Goal: Find specific page/section: Find specific page/section

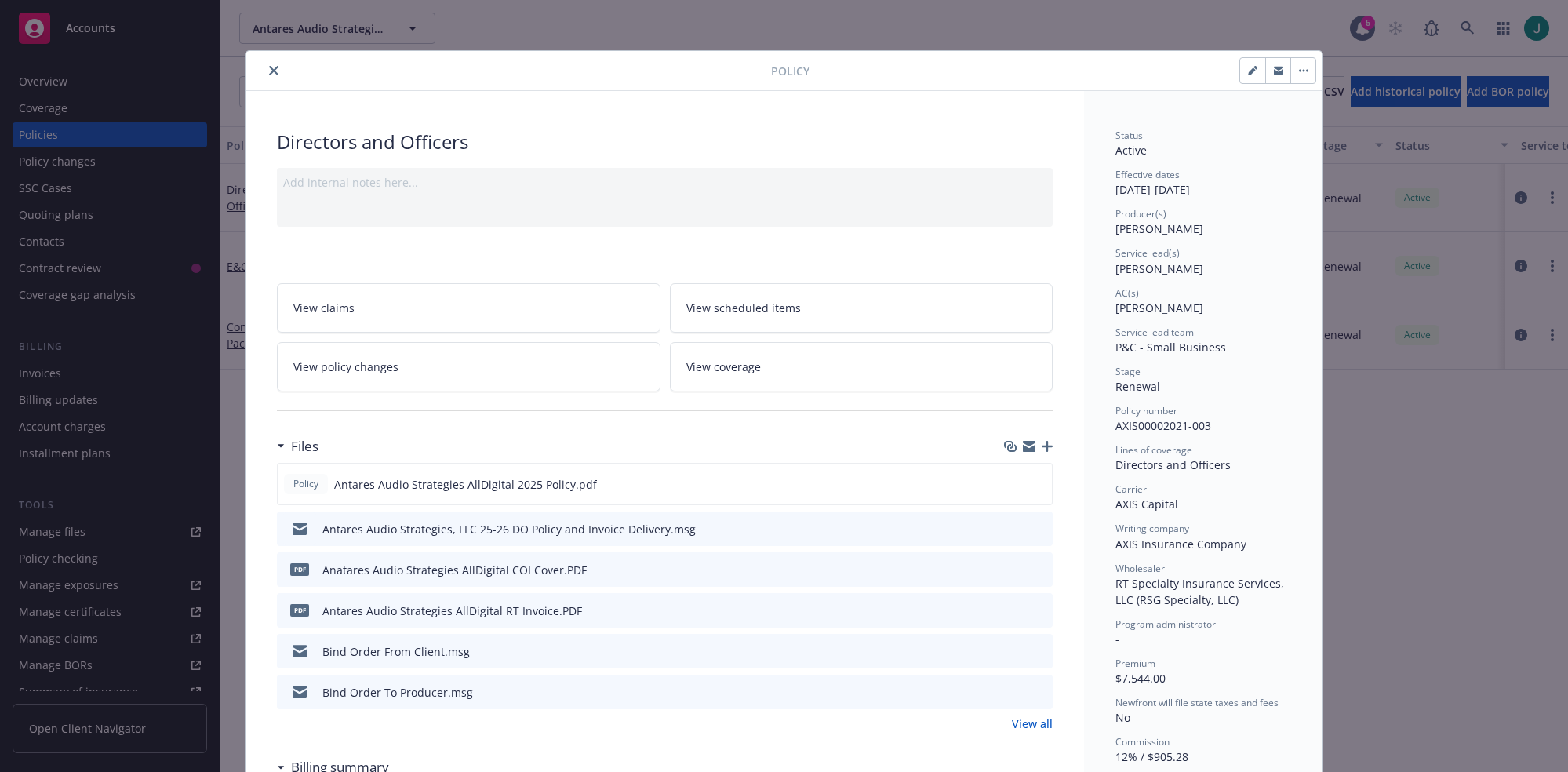
click at [269, 70] on icon "close" at bounding box center [274, 70] width 9 height 9
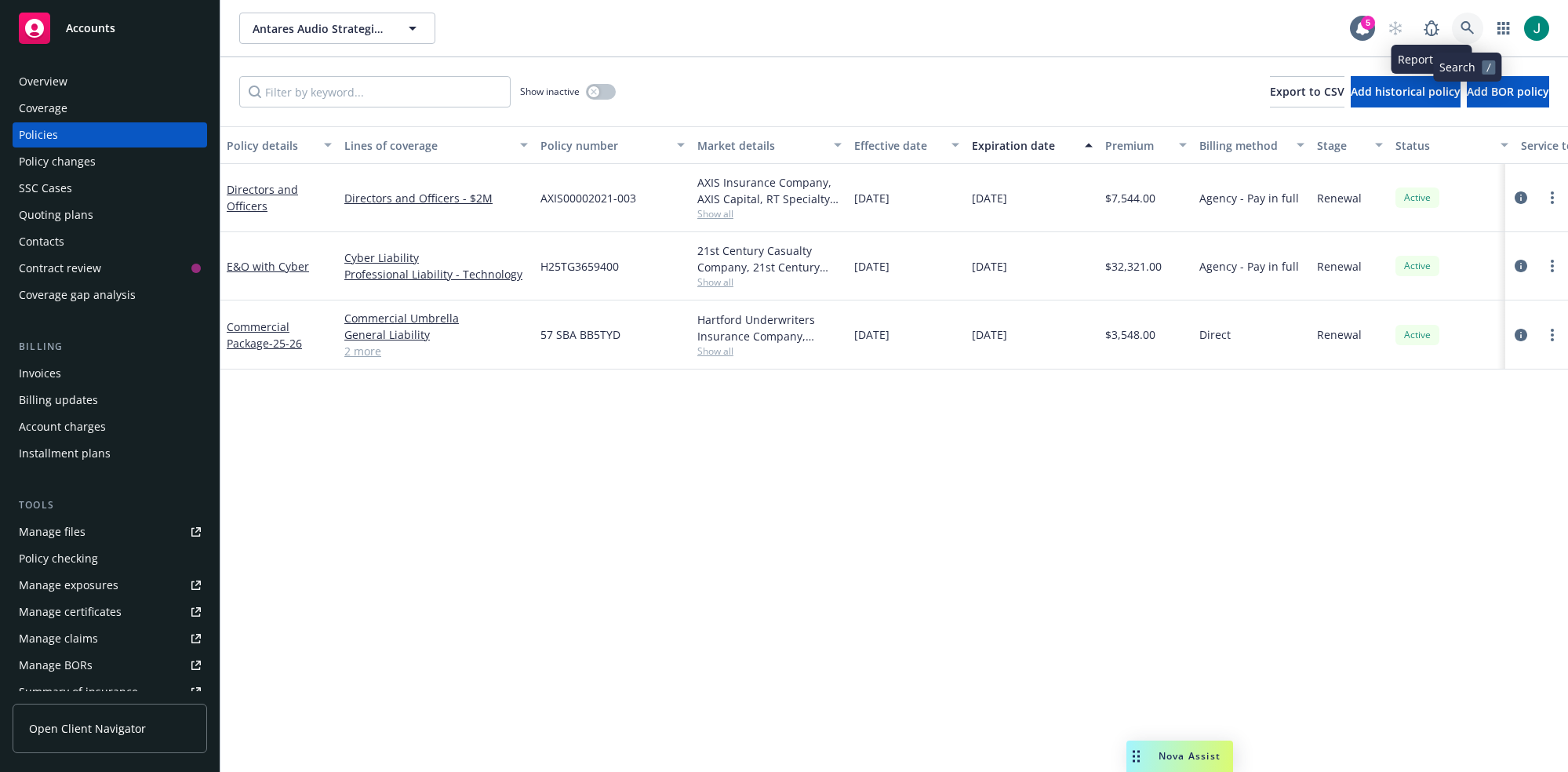
click at [1468, 25] on icon at bounding box center [1467, 28] width 14 height 14
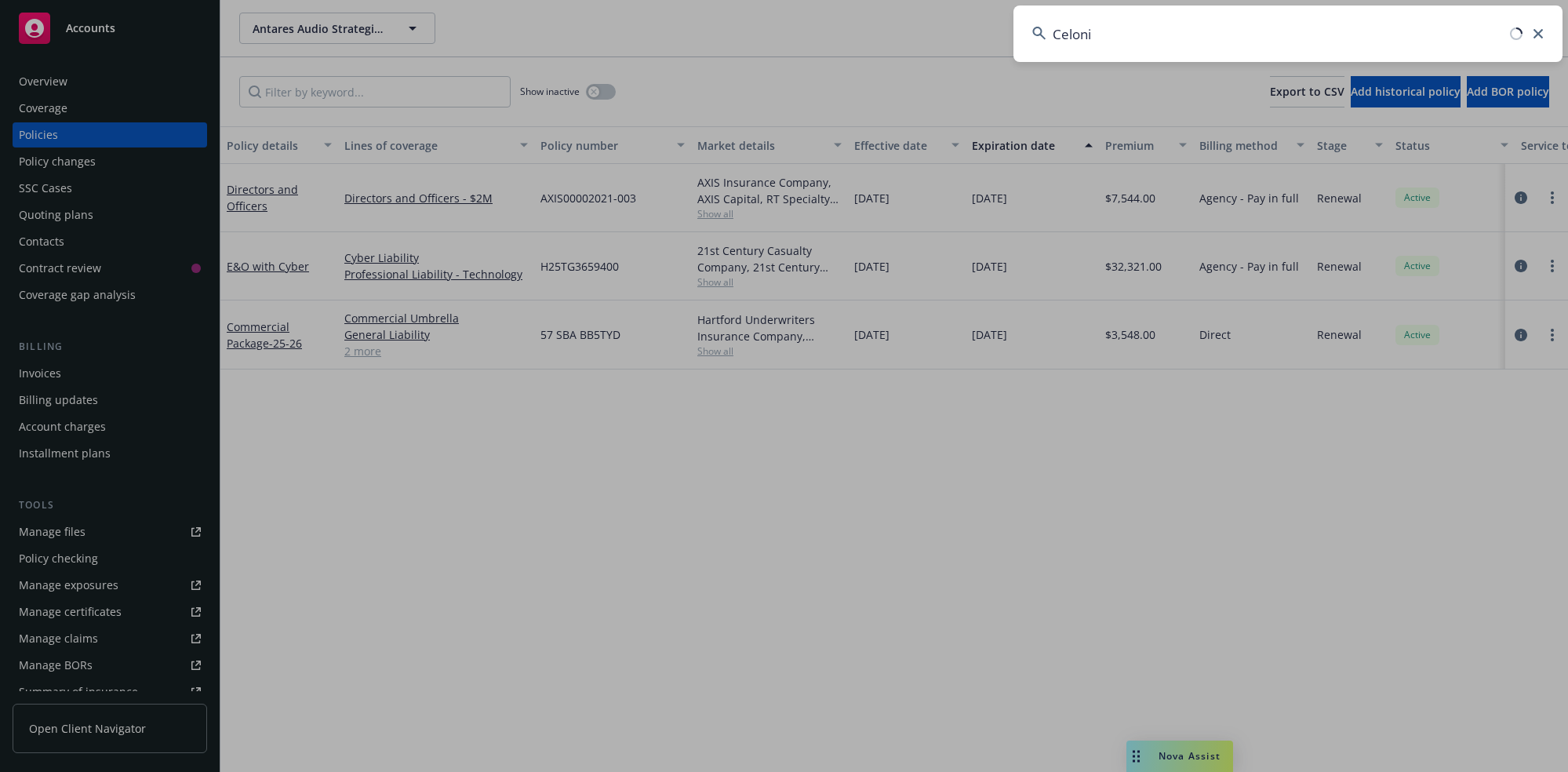
type input "Celonis"
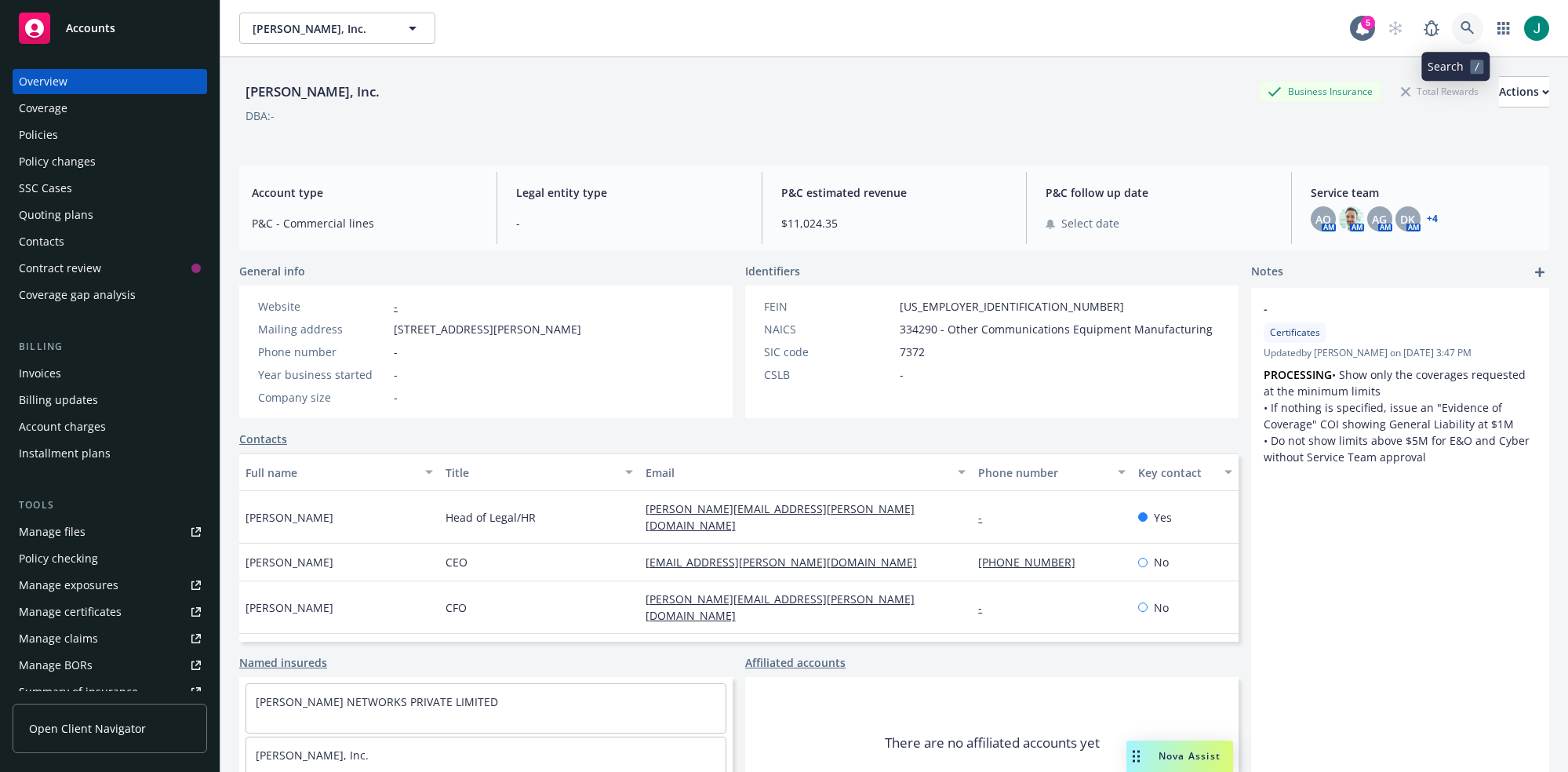
click at [1462, 29] on icon at bounding box center [1467, 28] width 14 height 14
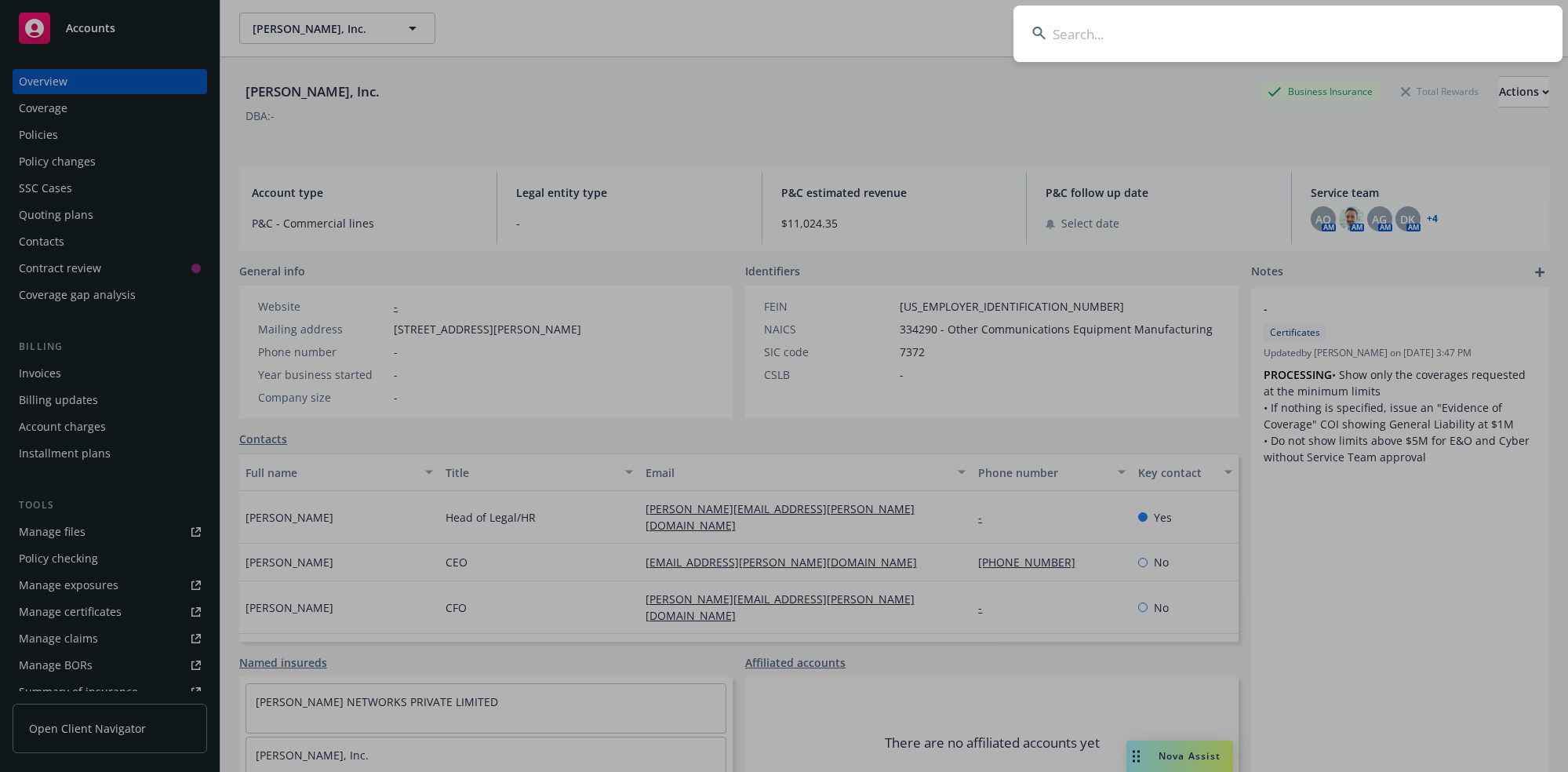
type input "v"
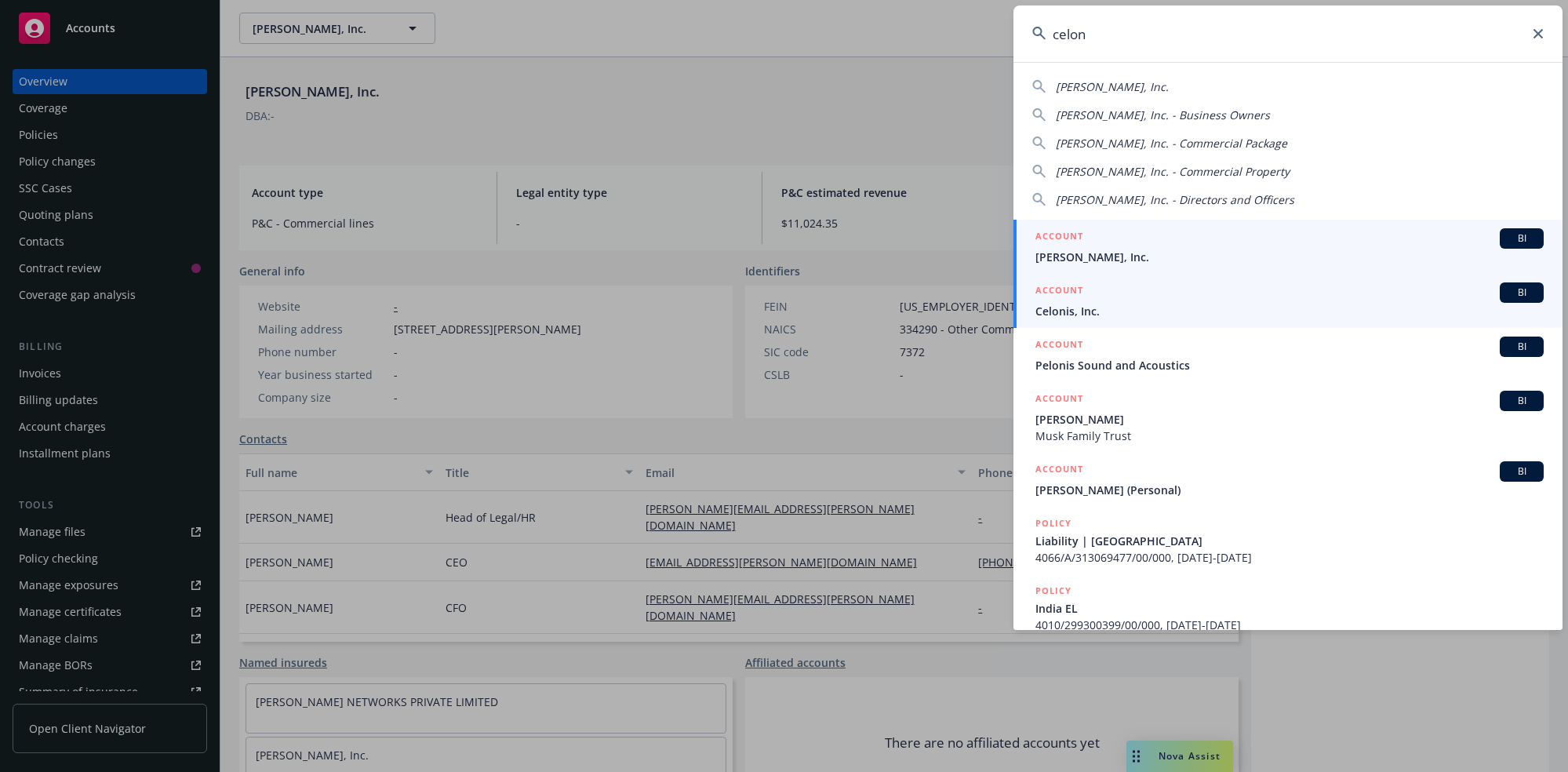
type input "celon"
click at [1092, 303] on span "Celonis, Inc." at bounding box center [1289, 310] width 508 height 16
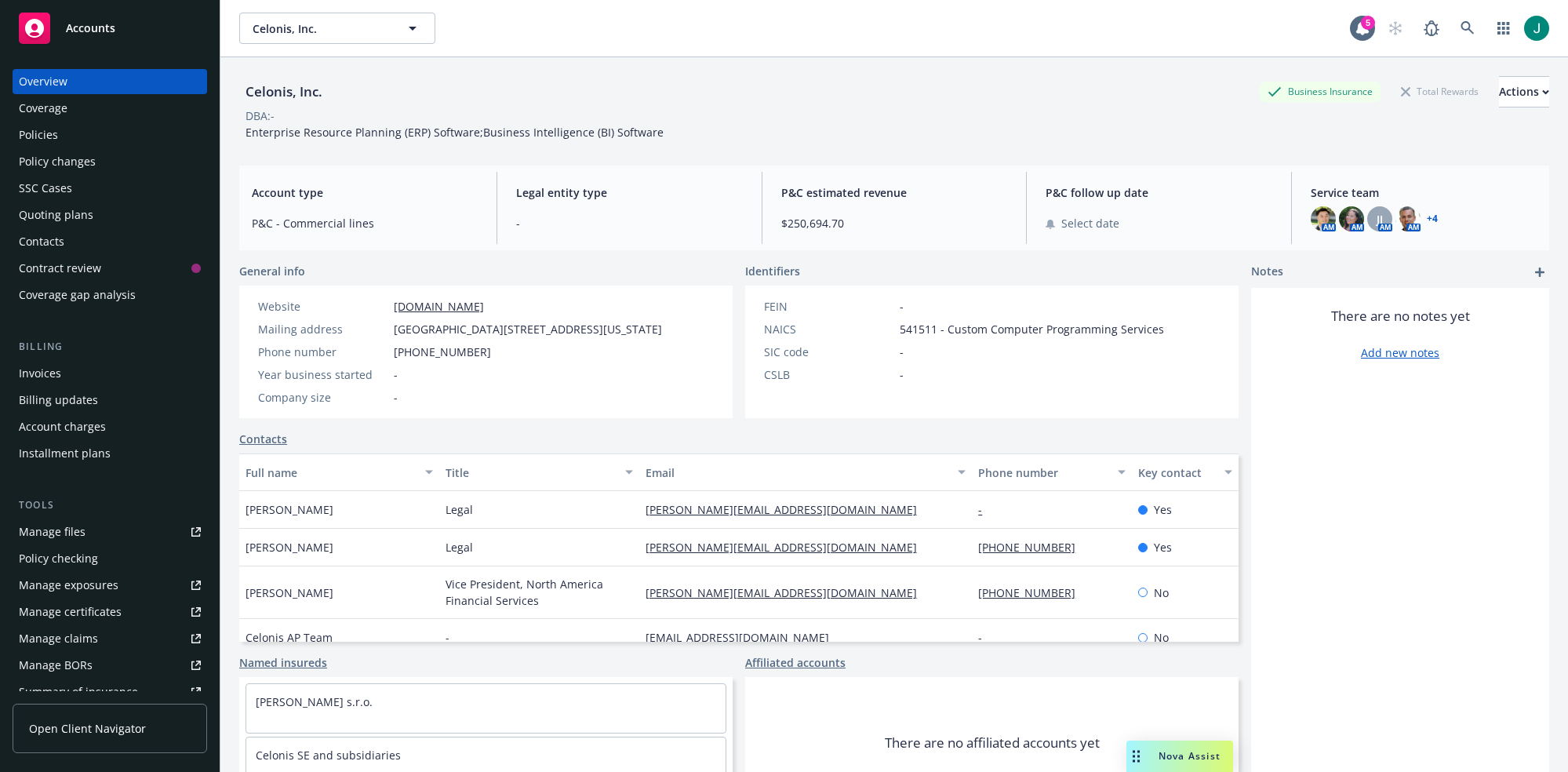
click at [57, 134] on div "Policies" at bounding box center [110, 135] width 182 height 25
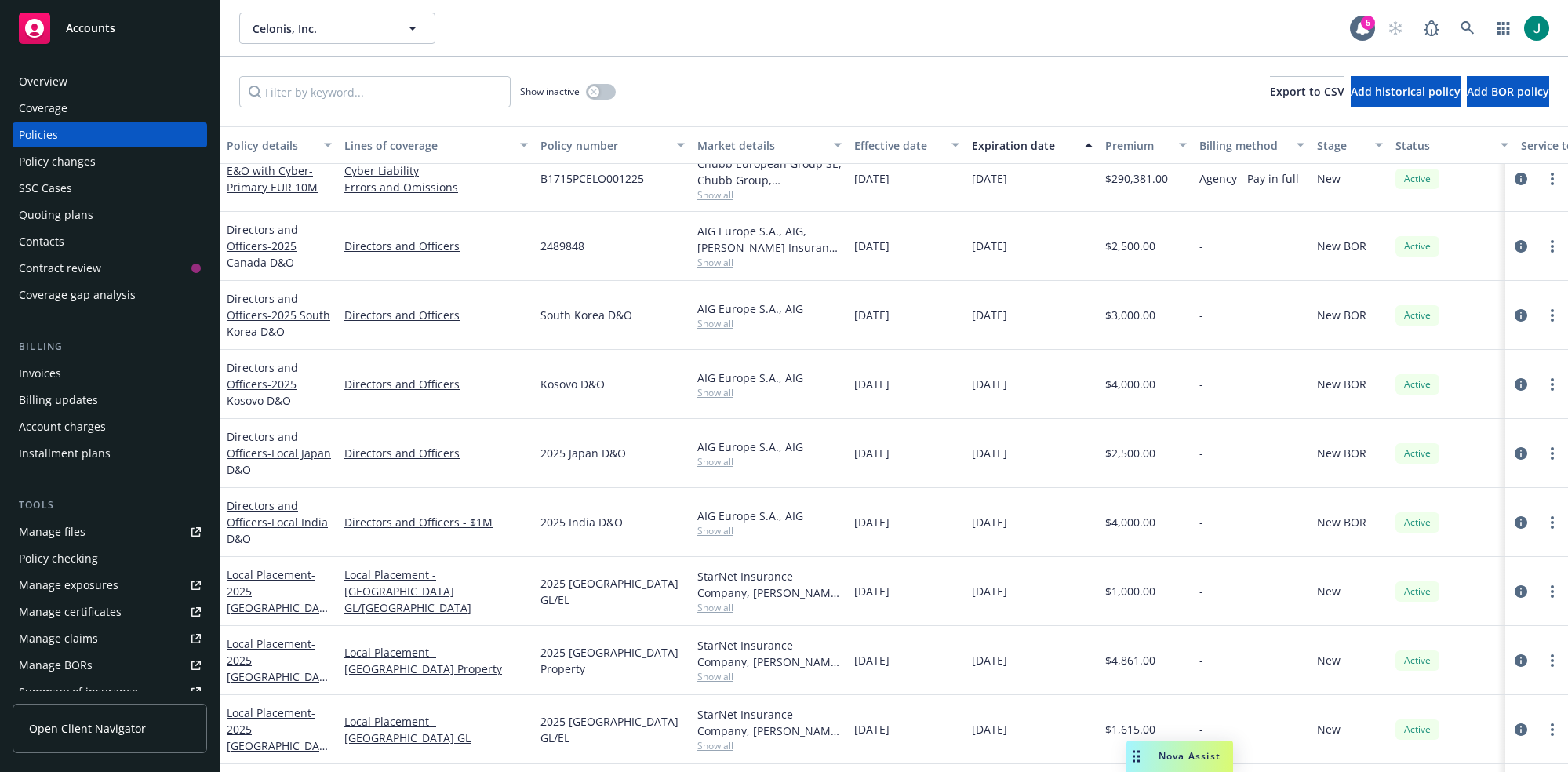
scroll to position [784, 0]
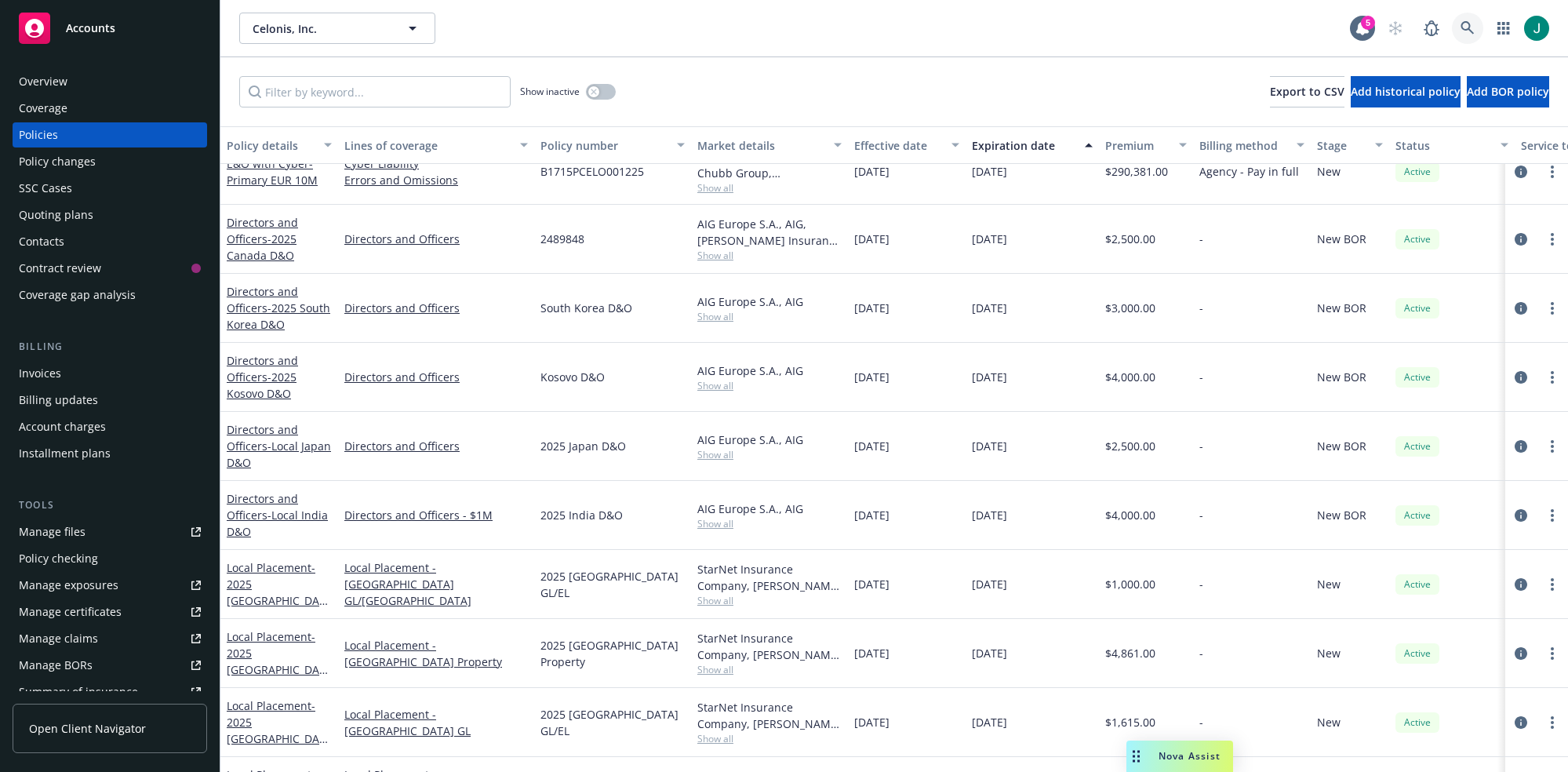
click at [1464, 24] on icon at bounding box center [1467, 28] width 14 height 14
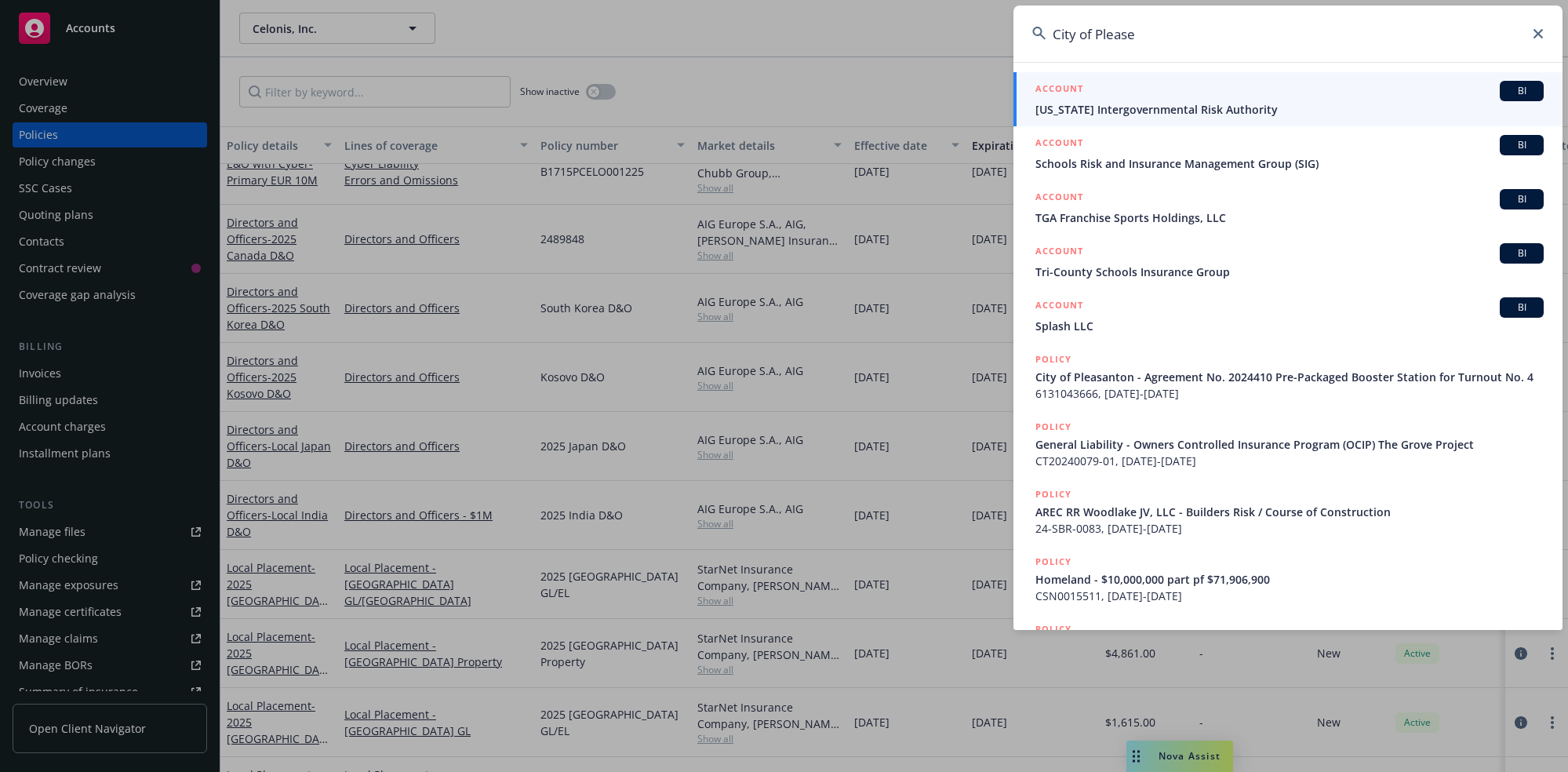
drag, startPoint x: 1135, startPoint y: 41, endPoint x: 1046, endPoint y: 30, distance: 89.7
click at [1046, 30] on div "City of Please" at bounding box center [1287, 34] width 549 height 57
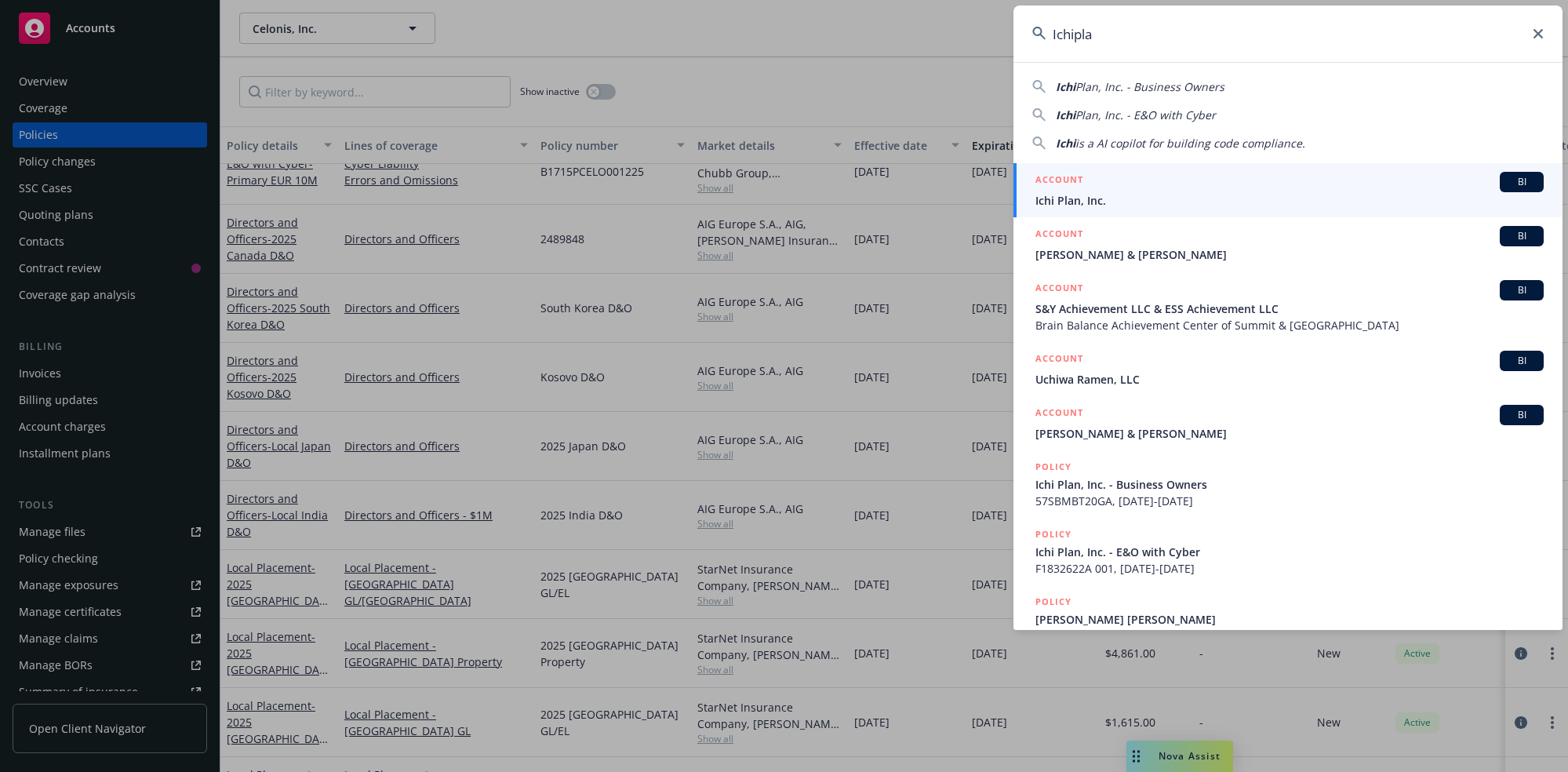
type input "Ichiplan"
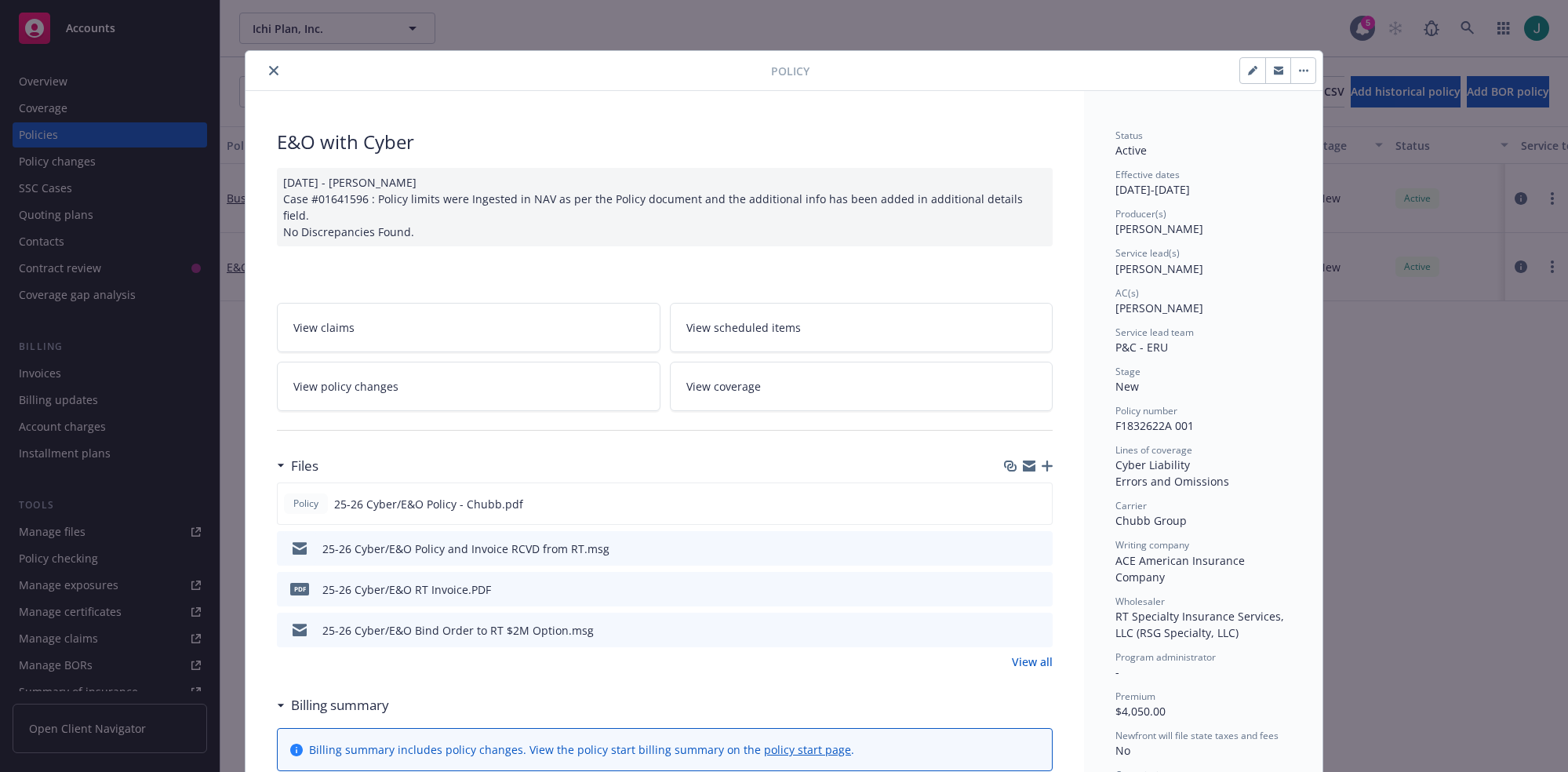
drag, startPoint x: 266, startPoint y: 70, endPoint x: 276, endPoint y: 67, distance: 10.4
click at [269, 70] on icon "close" at bounding box center [274, 70] width 9 height 9
